Goal: Information Seeking & Learning: Learn about a topic

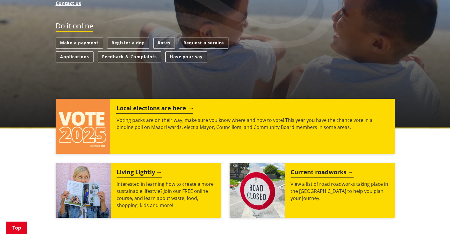
scroll to position [228, 0]
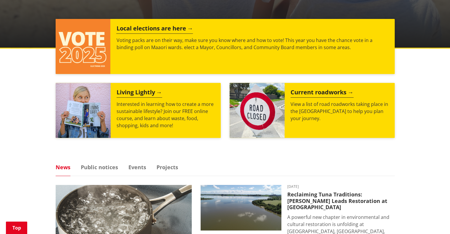
type input "Raglan WWTP"
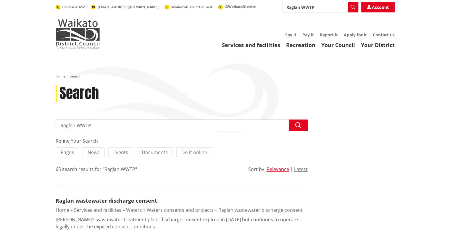
scroll to position [118, 0]
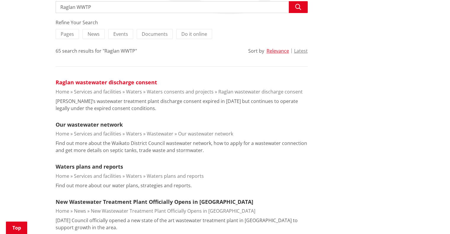
click at [111, 82] on link "Raglan wastewater discharge consent" at bounding box center [106, 82] width 101 height 7
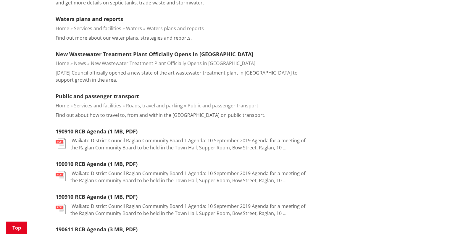
scroll to position [266, 0]
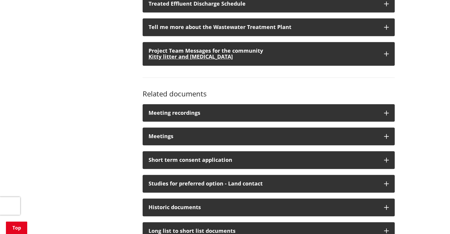
scroll to position [355, 0]
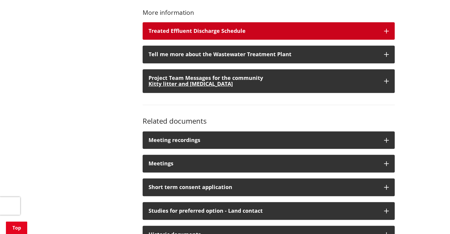
click at [384, 33] on icon "button" at bounding box center [386, 31] width 5 height 5
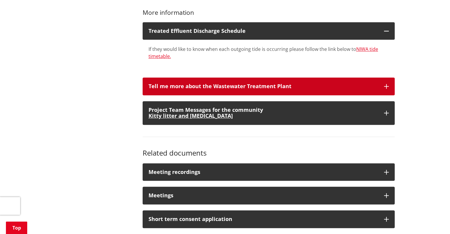
click at [386, 89] on icon "button" at bounding box center [386, 86] width 5 height 5
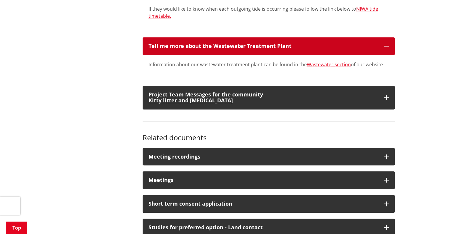
scroll to position [384, 0]
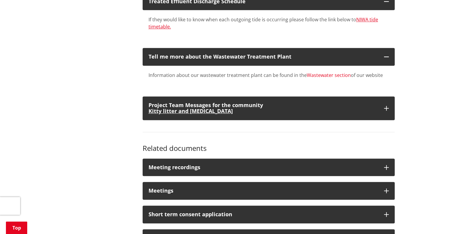
click at [320, 78] on link "Wastewater section" at bounding box center [329, 75] width 44 height 7
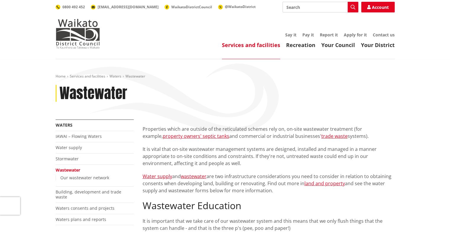
click at [69, 168] on link "Wastewater" at bounding box center [68, 170] width 25 height 6
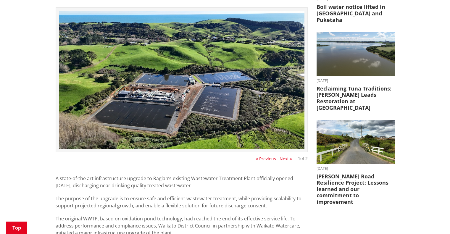
scroll to position [118, 0]
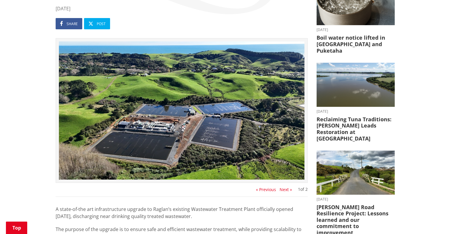
click at [286, 189] on button "Next »" at bounding box center [285, 189] width 12 height 5
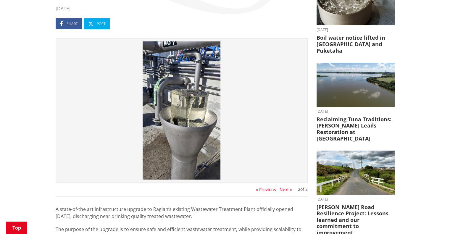
click at [267, 188] on button "« Previous" at bounding box center [266, 189] width 20 height 5
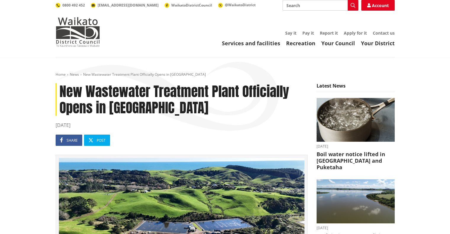
scroll to position [0, 0]
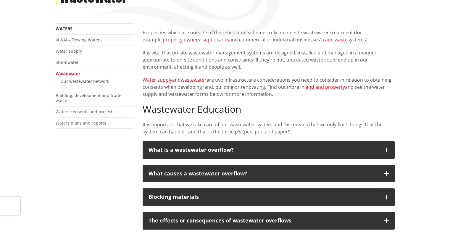
scroll to position [30, 0]
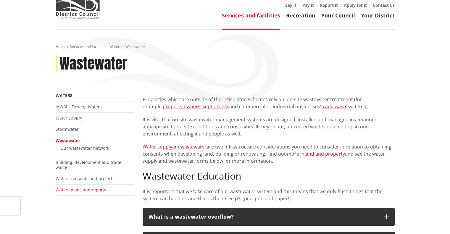
click at [82, 187] on link "Waters plans and reports" at bounding box center [81, 190] width 51 height 6
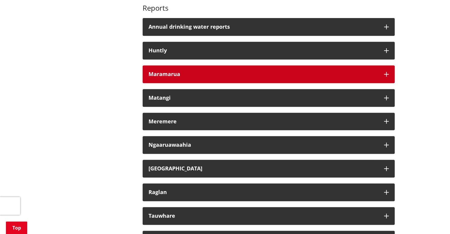
scroll to position [266, 0]
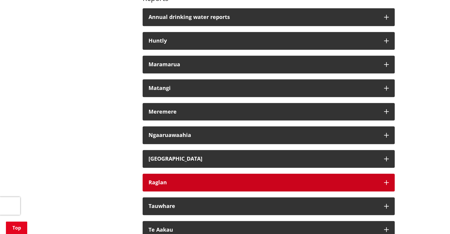
click at [385, 184] on icon "button" at bounding box center [386, 182] width 5 height 5
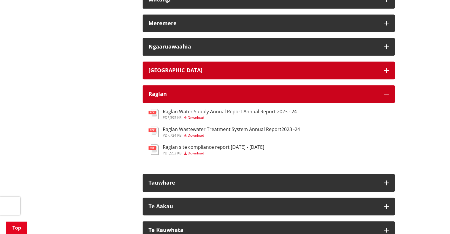
scroll to position [384, 0]
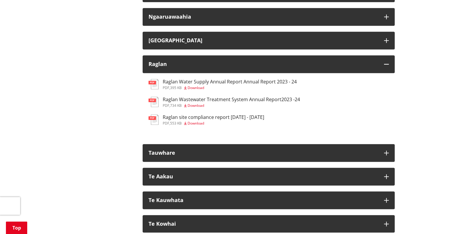
click at [215, 101] on h3 "Raglan Wastewater Treatment System Annual Report2023 -24" at bounding box center [231, 100] width 137 height 6
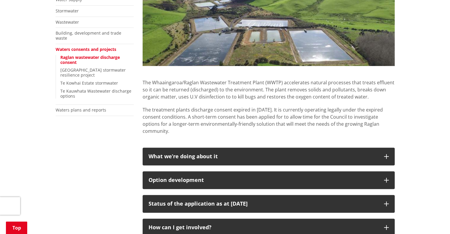
scroll to position [177, 0]
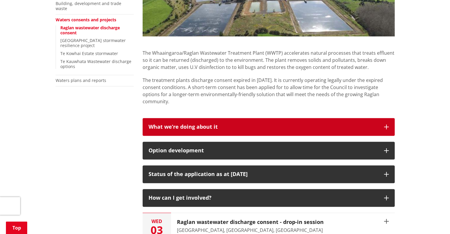
click at [388, 129] on button "What we’re doing about it" at bounding box center [268, 127] width 252 height 18
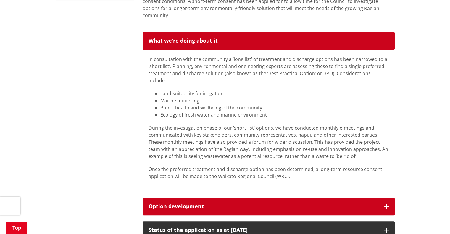
scroll to position [296, 0]
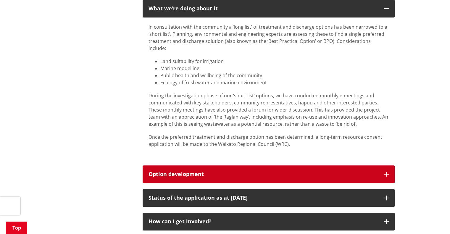
click at [388, 168] on button "Option development" at bounding box center [268, 174] width 252 height 18
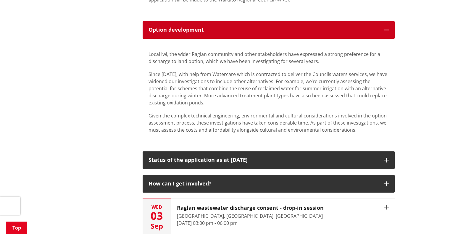
scroll to position [502, 0]
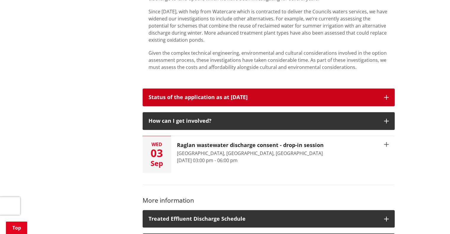
click at [386, 95] on icon "button" at bounding box center [386, 97] width 5 height 5
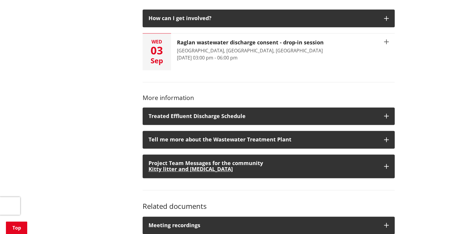
scroll to position [857, 0]
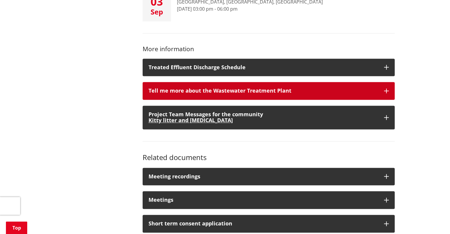
drag, startPoint x: 385, startPoint y: 84, endPoint x: 382, endPoint y: 87, distance: 4.3
click at [385, 88] on icon "button" at bounding box center [386, 90] width 5 height 5
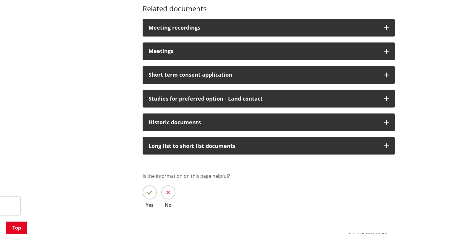
scroll to position [975, 0]
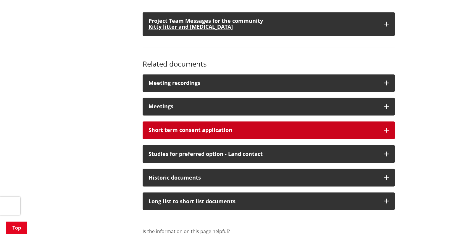
click at [385, 128] on icon "button" at bounding box center [386, 130] width 5 height 5
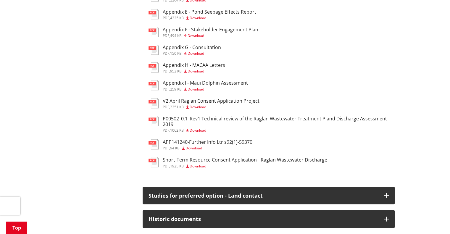
scroll to position [1094, 0]
